Goal: Navigation & Orientation: Understand site structure

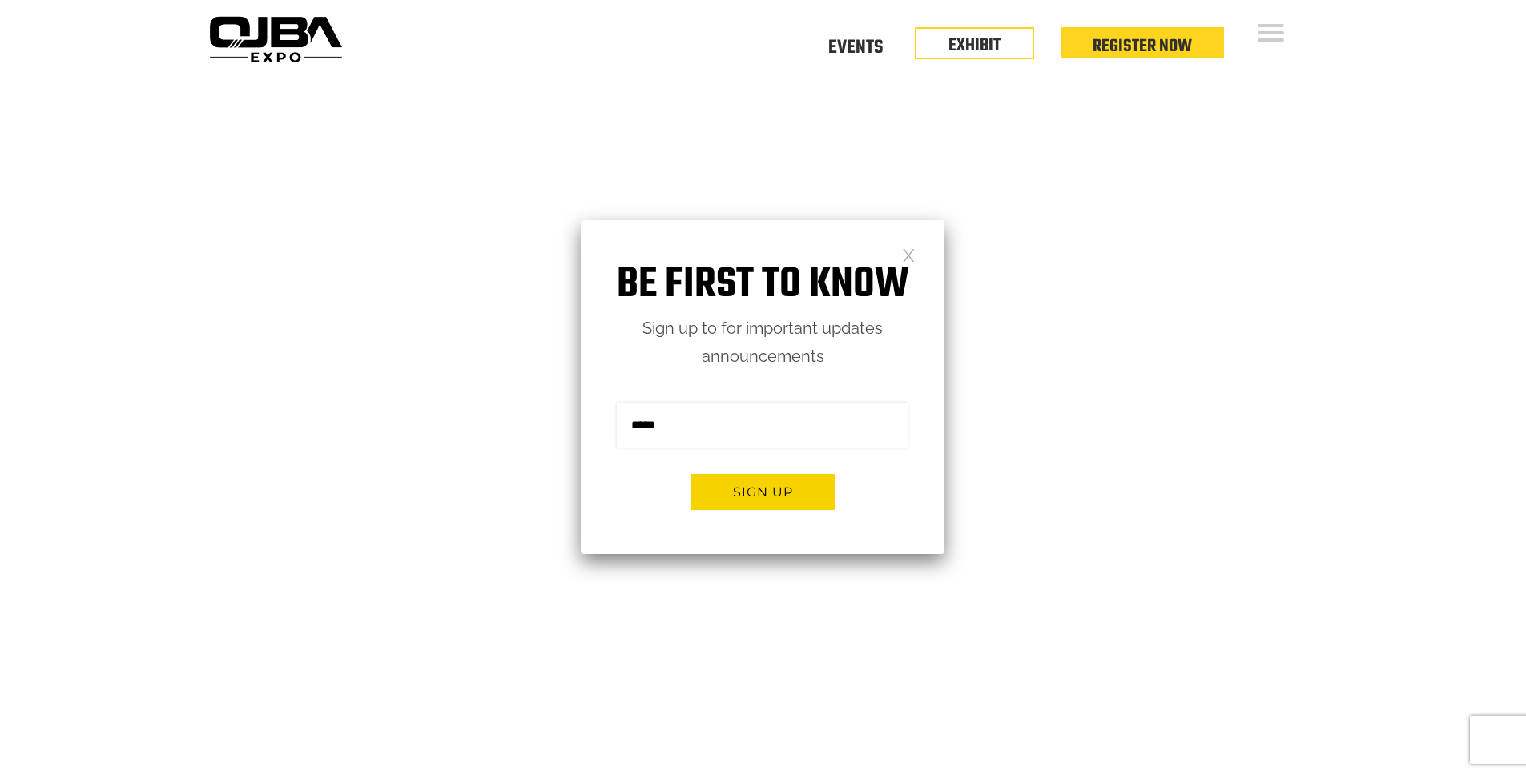
click at [913, 260] on link at bounding box center [909, 254] width 14 height 14
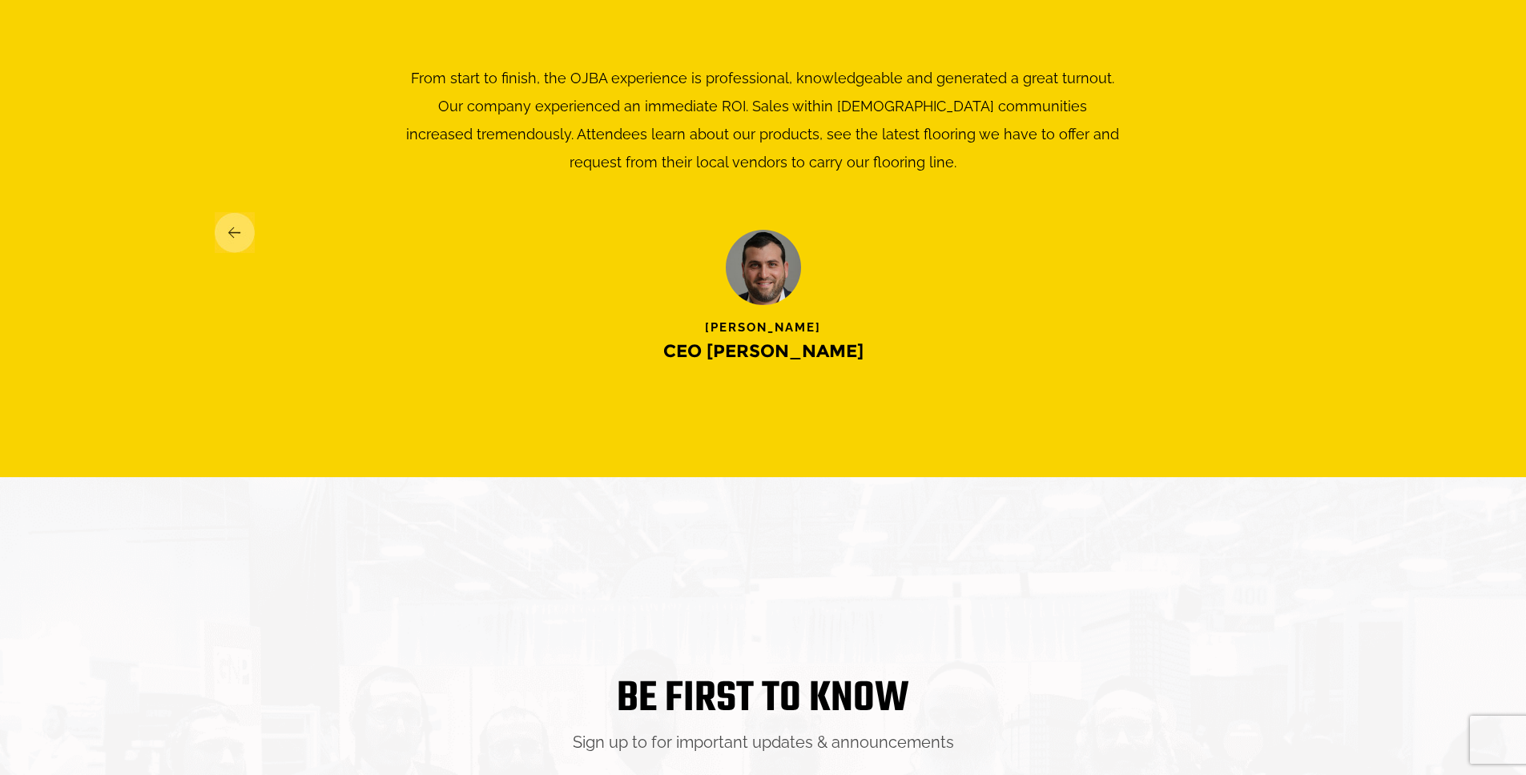
scroll to position [2904, 0]
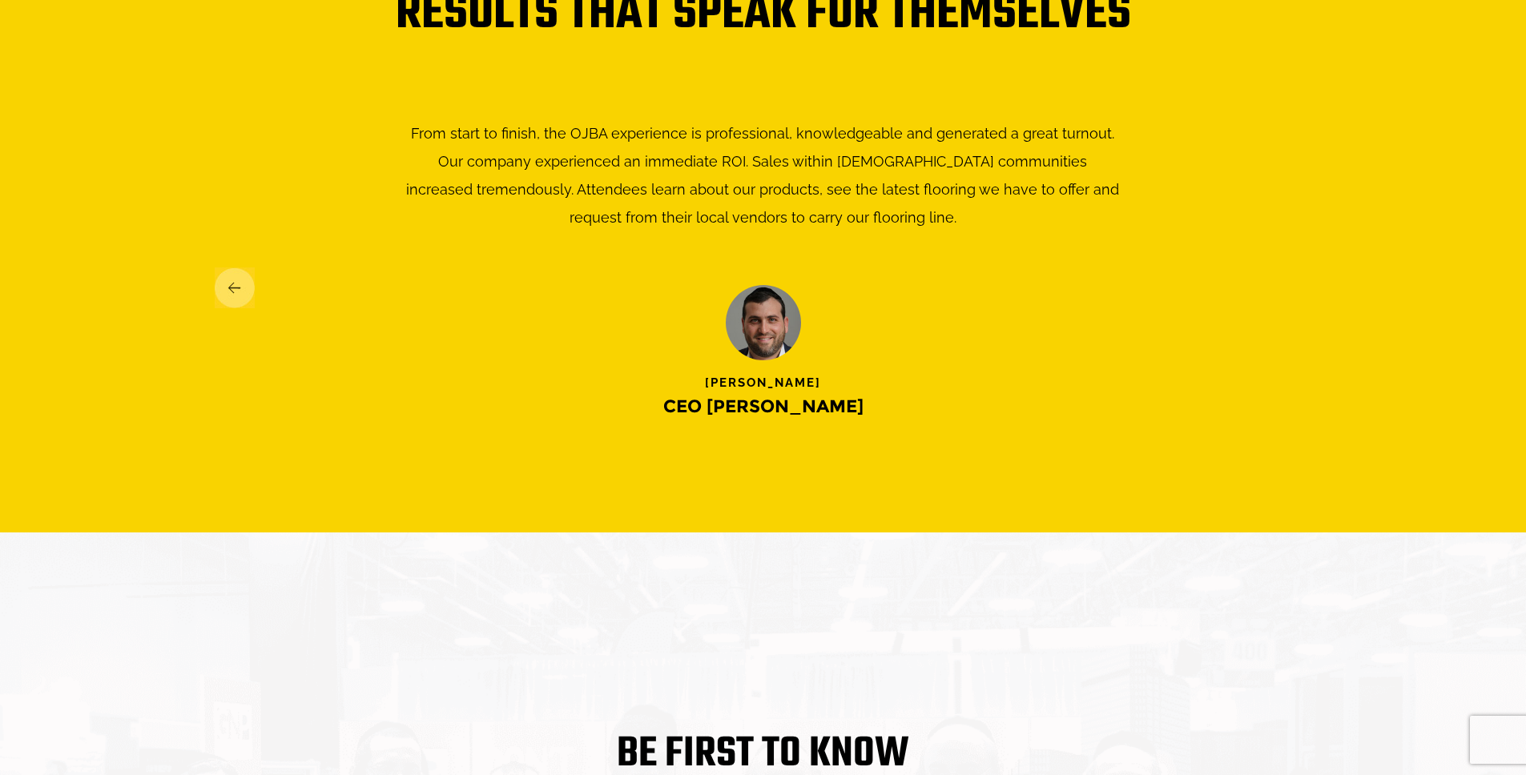
click at [236, 282] on img at bounding box center [235, 287] width 40 height 41
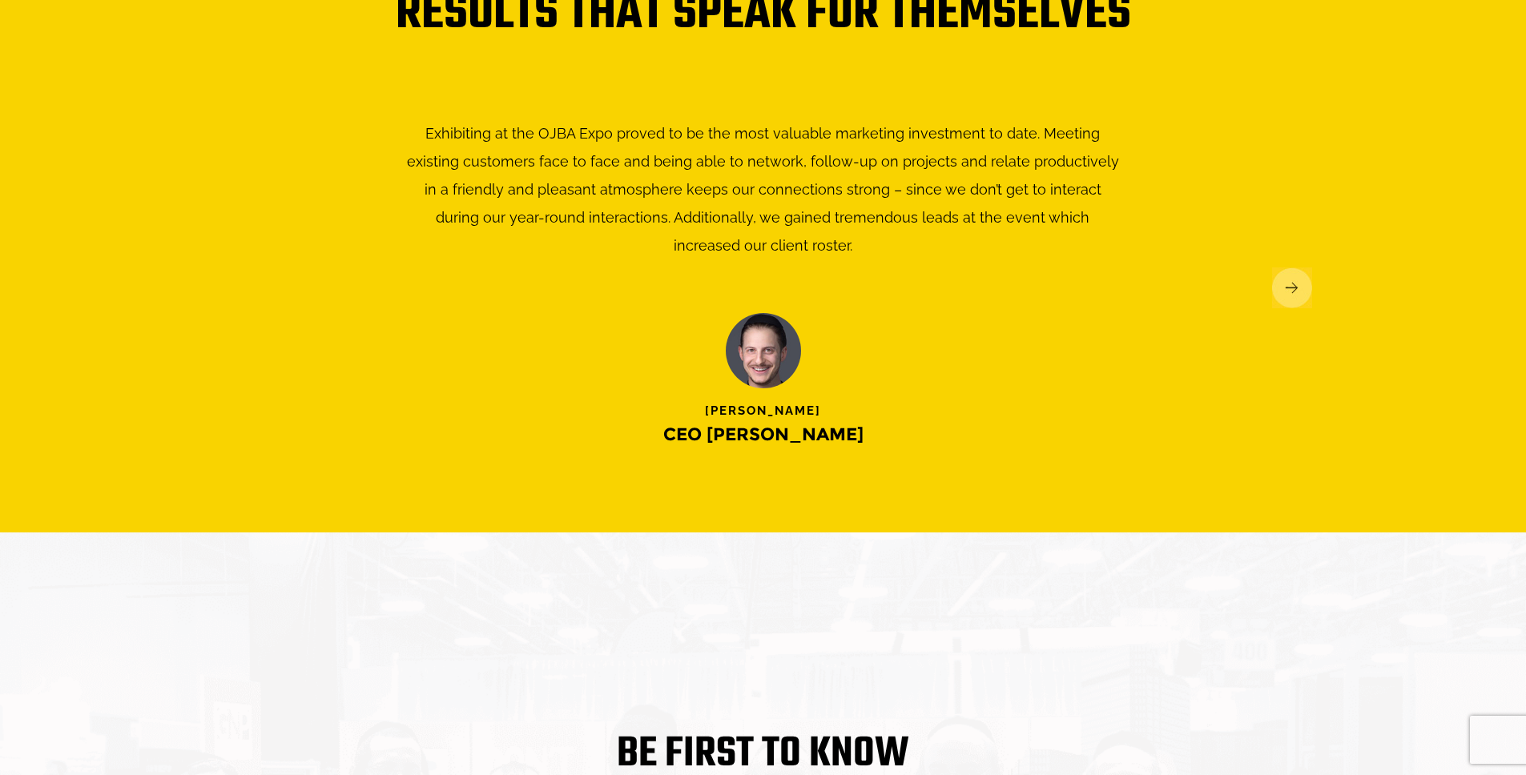
scroll to position [0, 0]
click at [1292, 270] on img at bounding box center [1292, 287] width 40 height 41
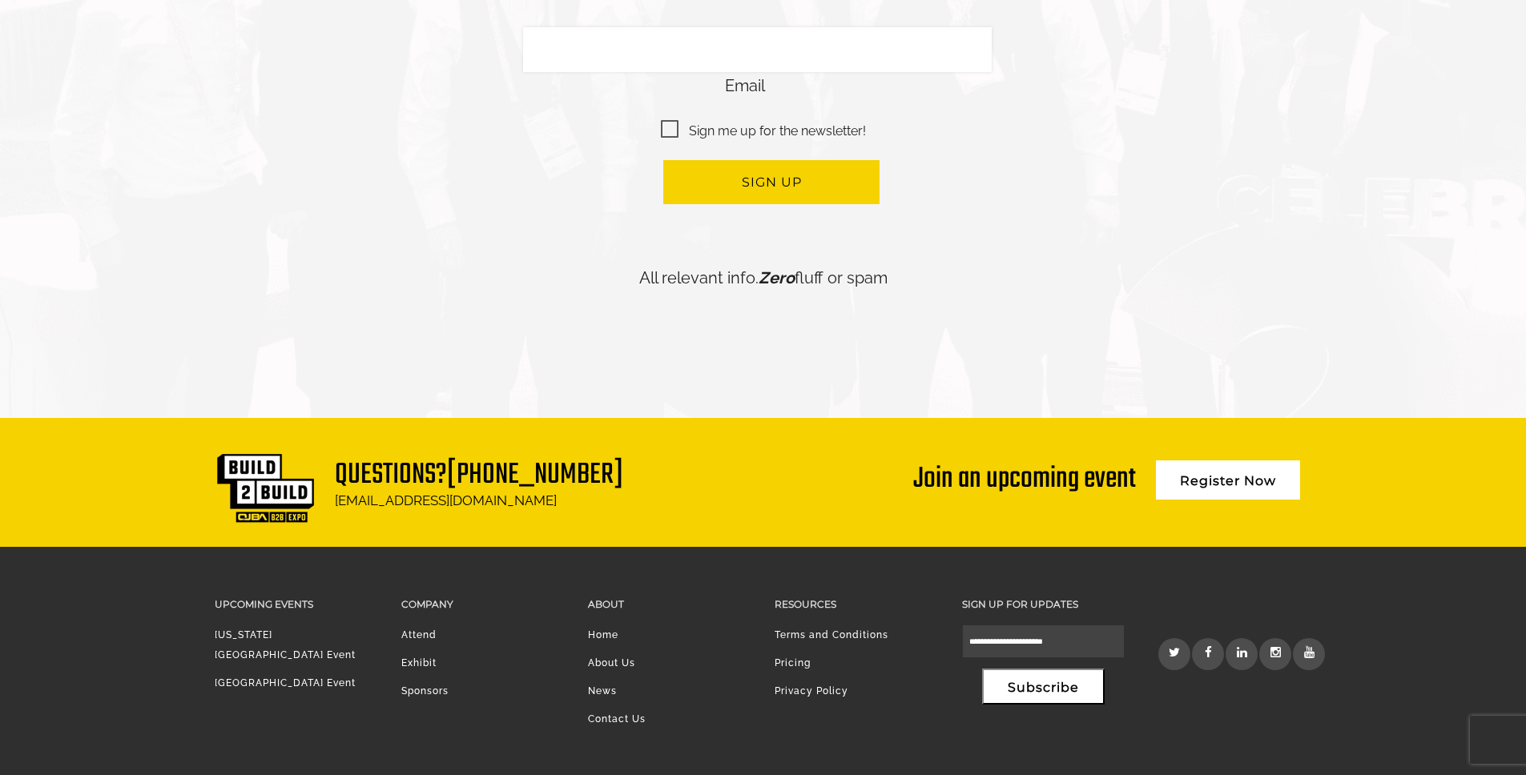
scroll to position [3855, 0]
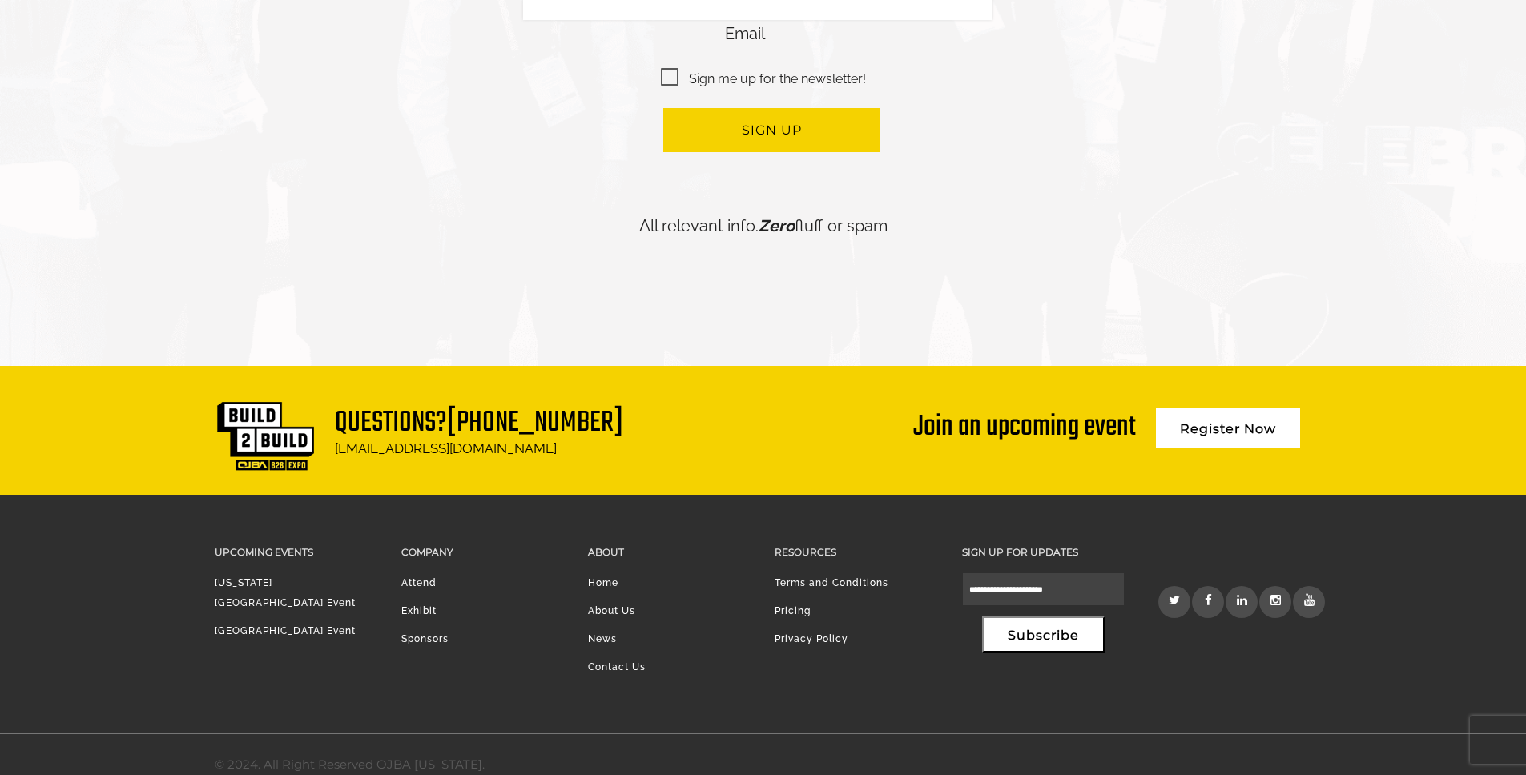
click at [302, 577] on link "[US_STATE][GEOGRAPHIC_DATA] Event" at bounding box center [285, 592] width 141 height 31
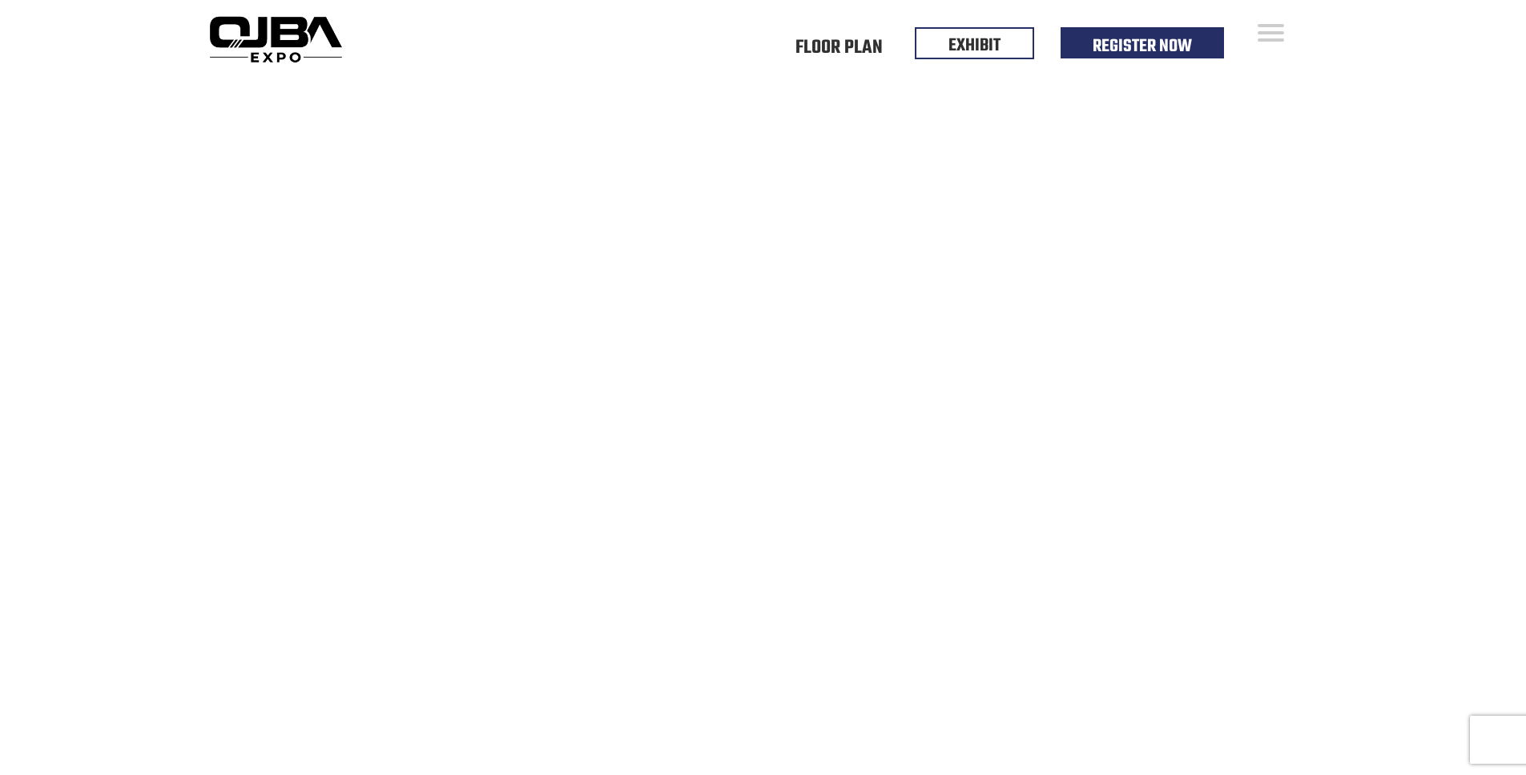
click at [249, 31] on img at bounding box center [276, 39] width 146 height 58
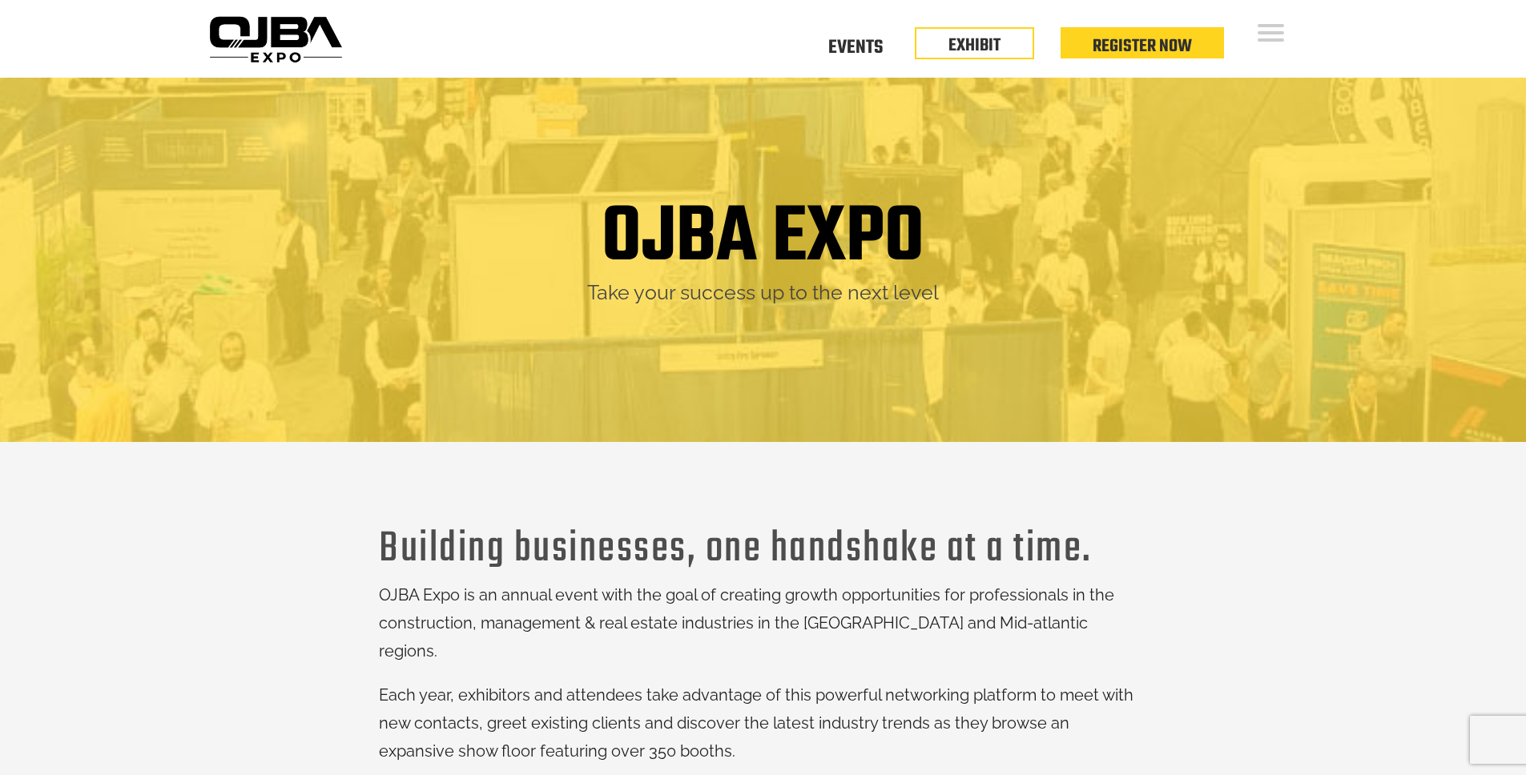
scroll to position [3, 0]
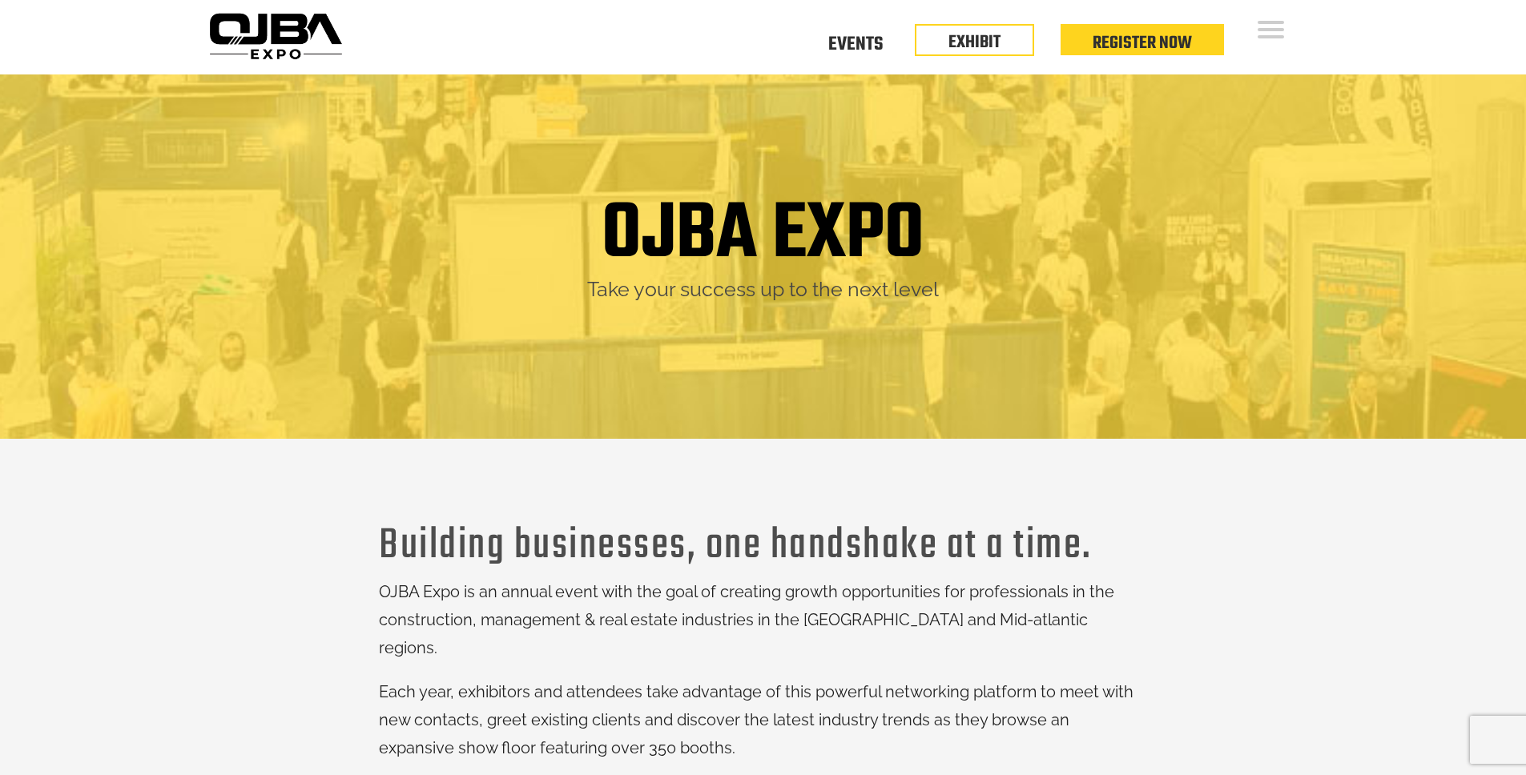
click at [229, 39] on img at bounding box center [276, 36] width 146 height 58
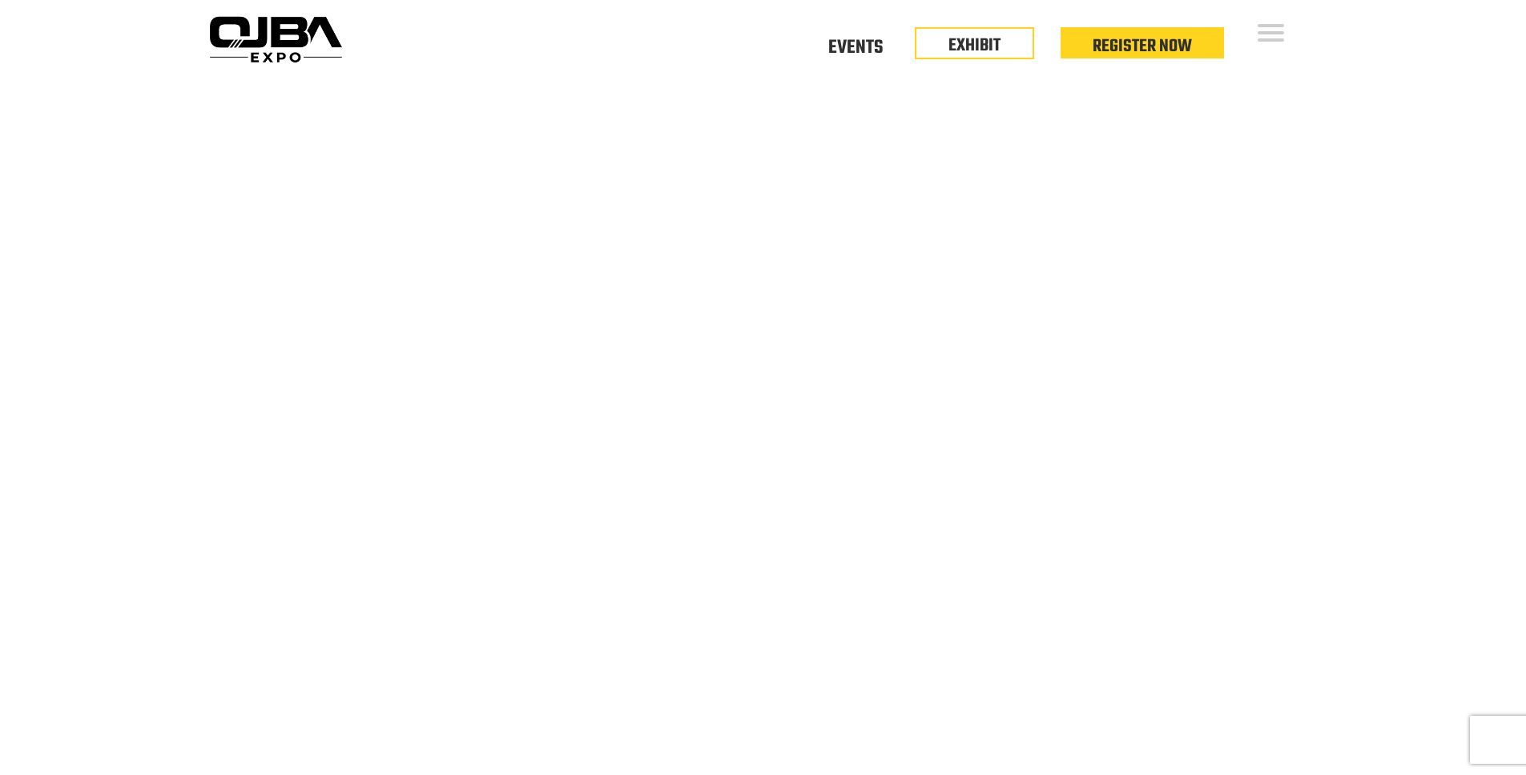
click at [277, 6] on div "Open Menu Floor Plan Floor Plan Events Floor Plan EXHIBIT Register Now Floor Pl…" at bounding box center [763, 39] width 1121 height 78
click at [273, 26] on img at bounding box center [276, 39] width 146 height 58
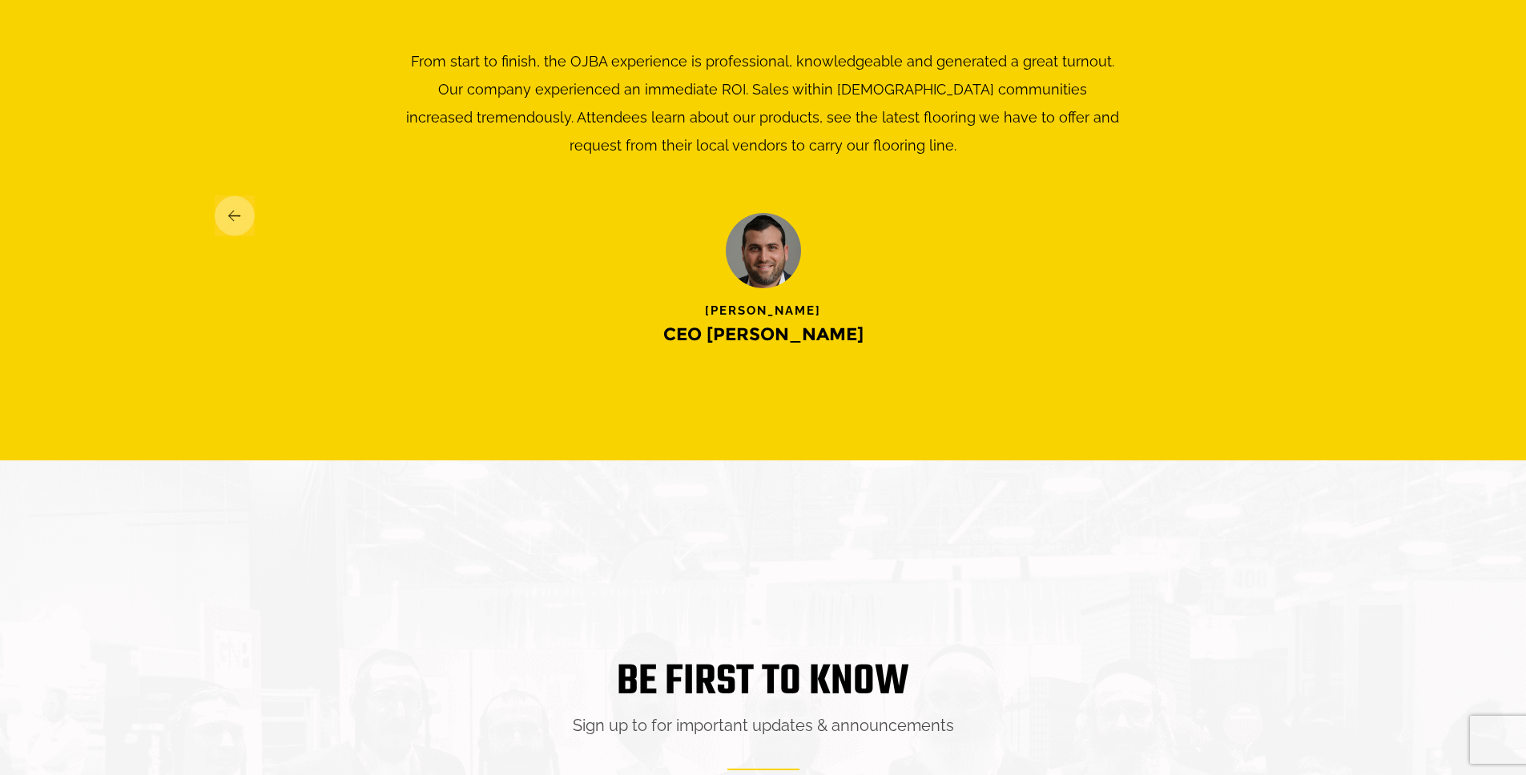
scroll to position [2978, 0]
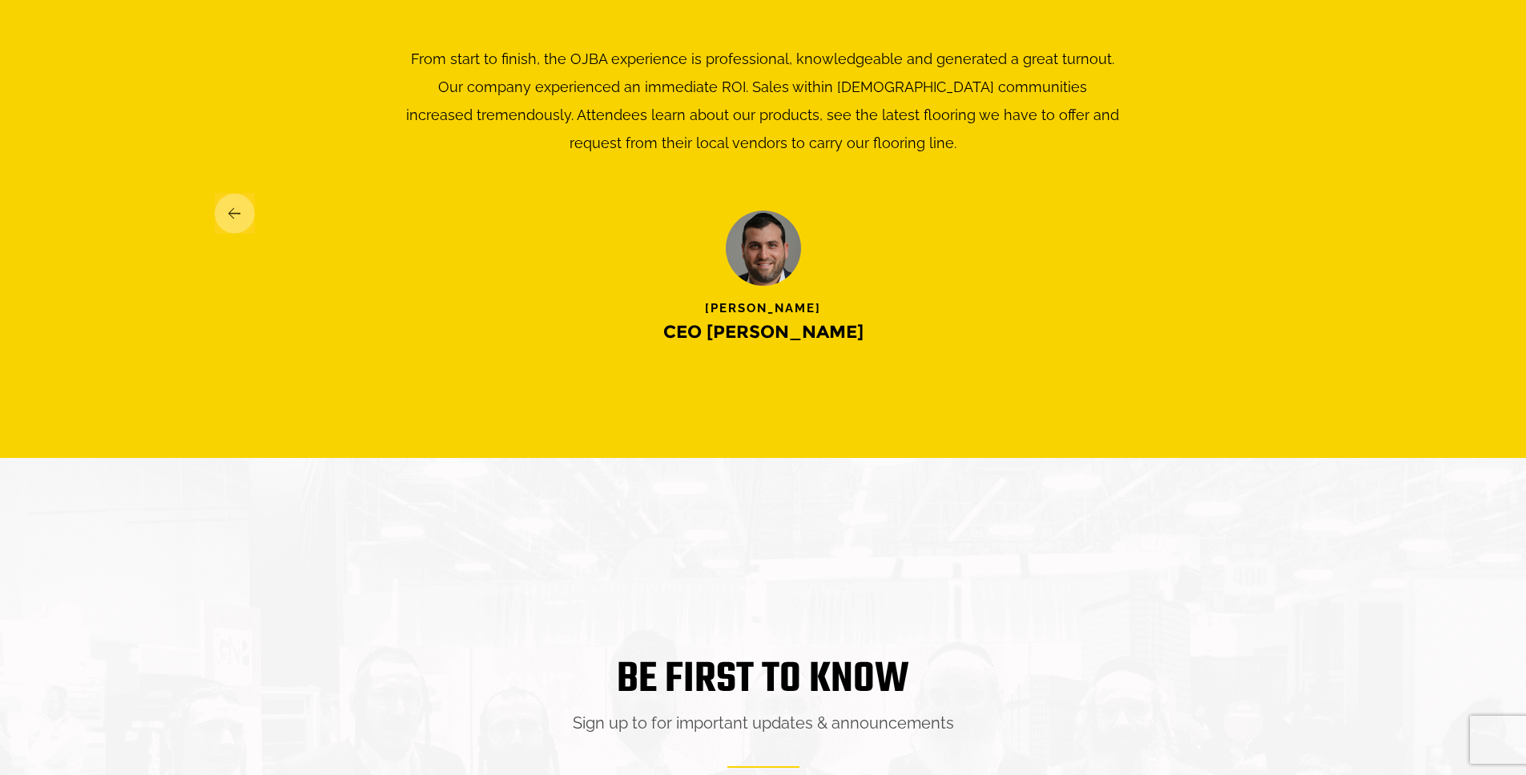
click at [244, 202] on img at bounding box center [235, 213] width 40 height 41
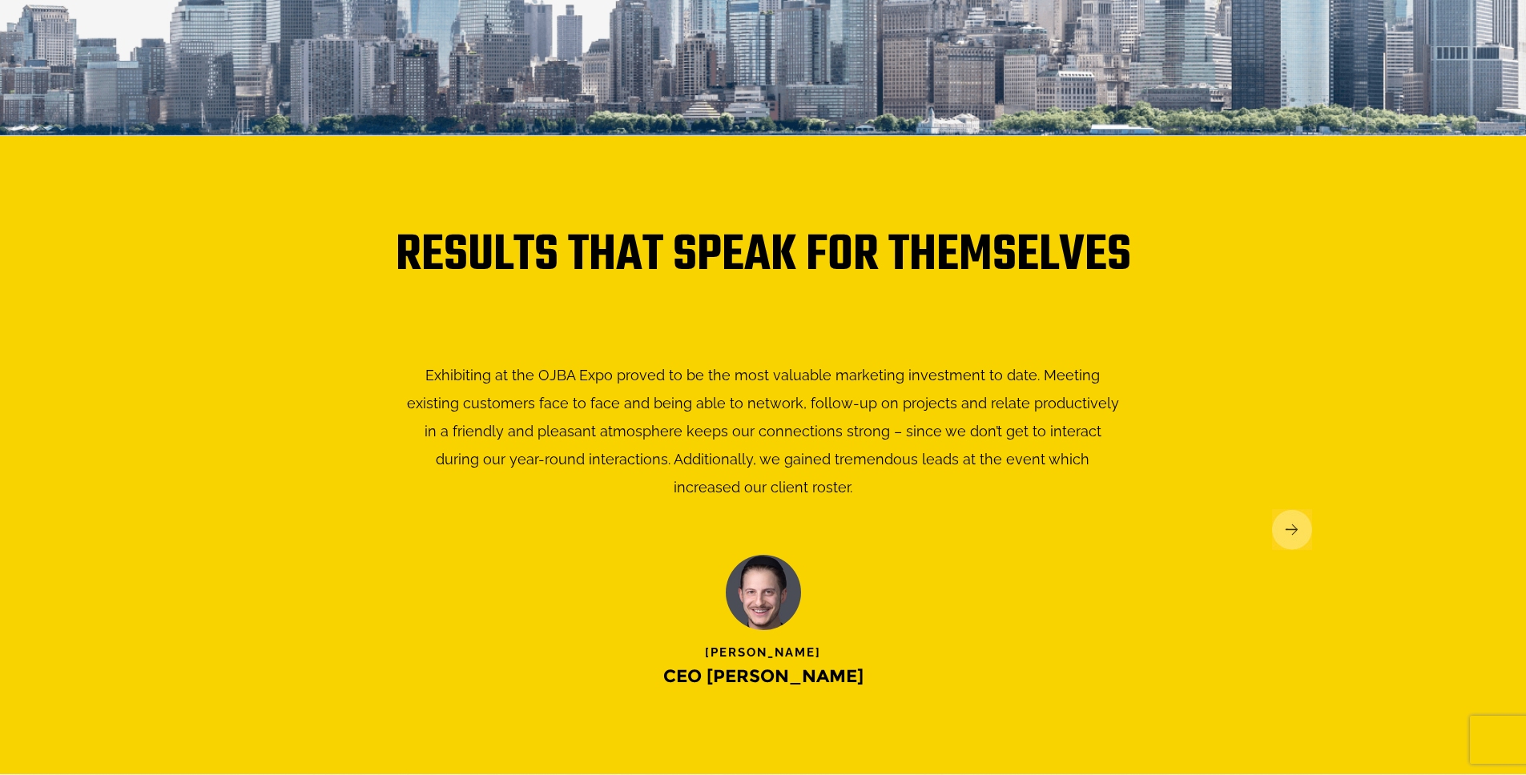
scroll to position [2661, 0]
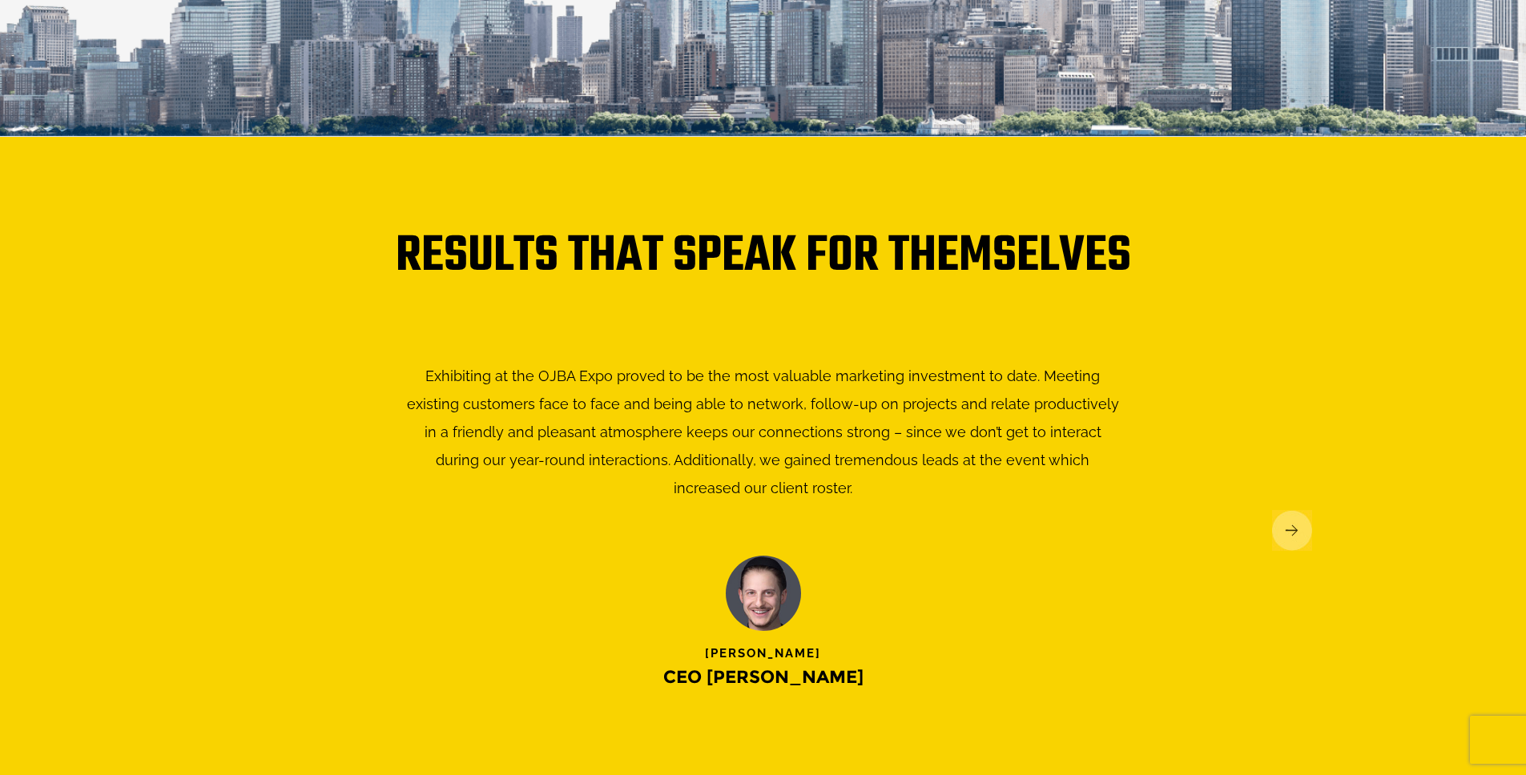
click at [1291, 510] on img at bounding box center [1292, 530] width 40 height 41
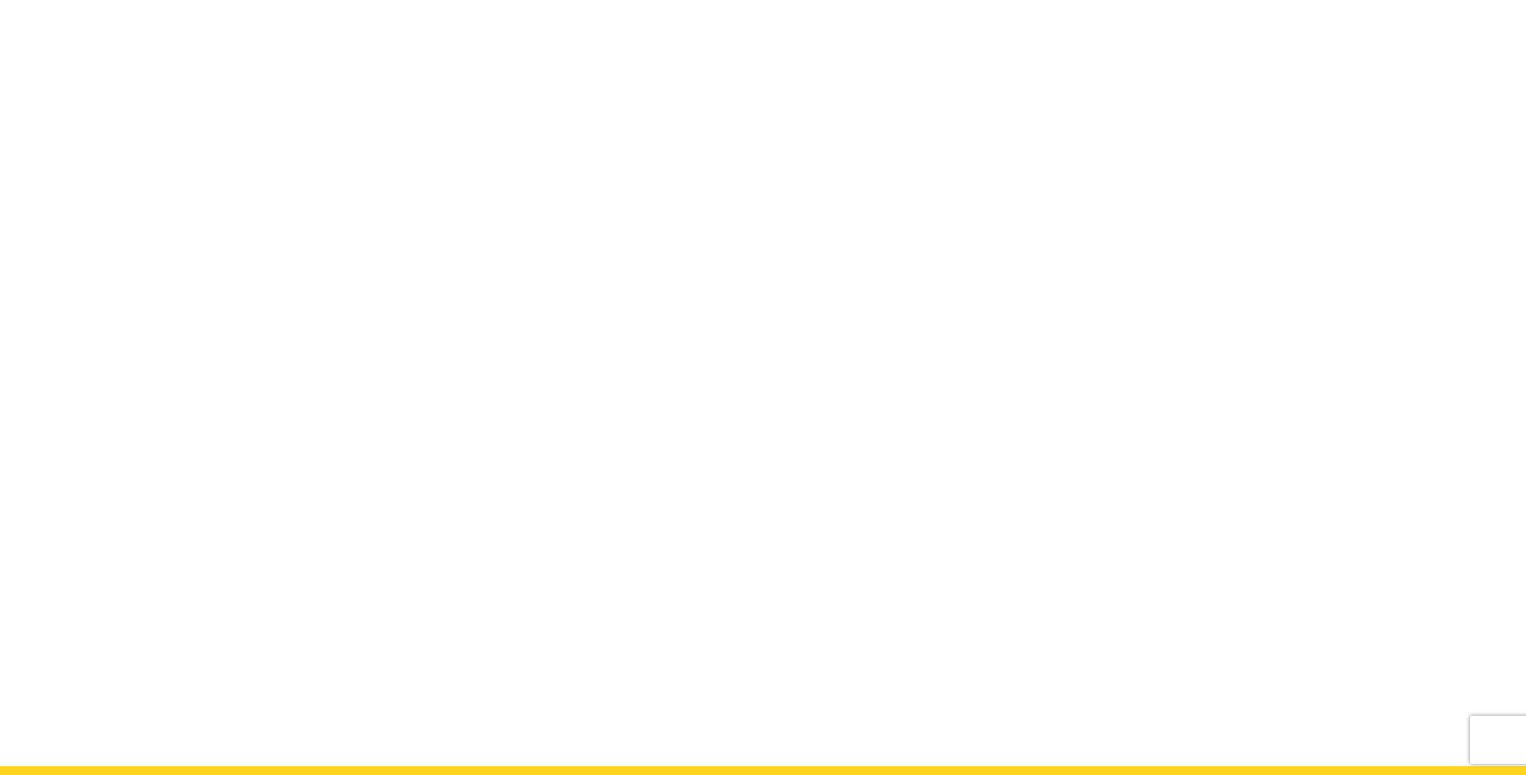
scroll to position [0, 0]
